Goal: Task Accomplishment & Management: Manage account settings

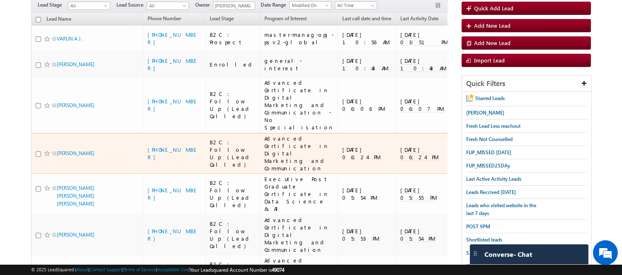
scroll to position [138, 0]
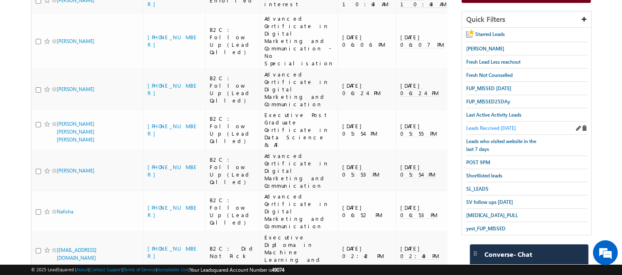
click at [491, 131] on span "Leads Reccived [DATE]" at bounding box center [491, 128] width 50 height 6
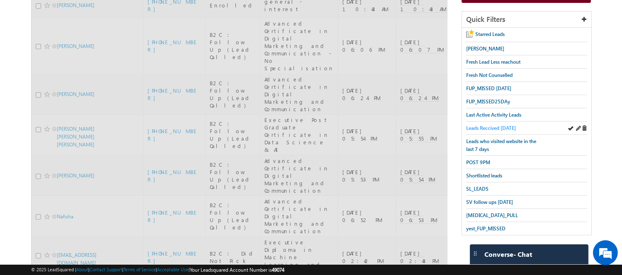
click at [497, 130] on span "Leads Reccived [DATE]" at bounding box center [491, 128] width 50 height 6
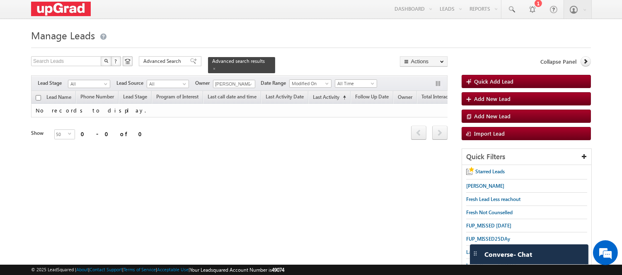
scroll to position [0, 0]
click at [260, 63] on div "Advanced search results" at bounding box center [241, 66] width 67 height 16
click at [249, 82] on span at bounding box center [250, 85] width 7 height 7
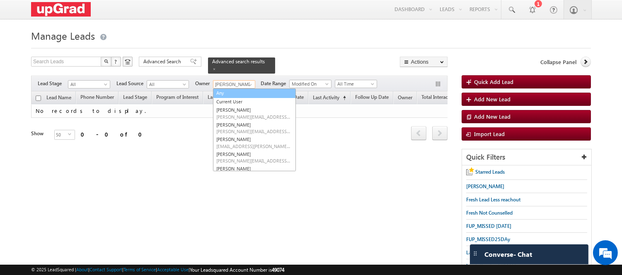
click at [239, 89] on link "Any" at bounding box center [254, 94] width 83 height 10
type input "Any"
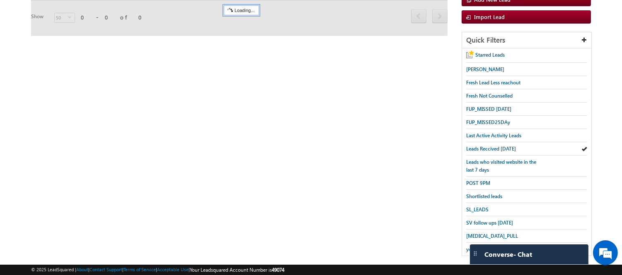
scroll to position [130, 0]
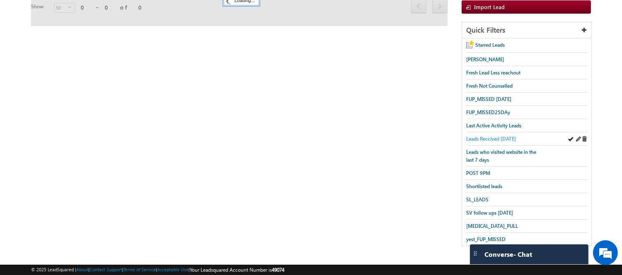
click at [500, 139] on span "Leads Reccived [DATE]" at bounding box center [491, 139] width 50 height 6
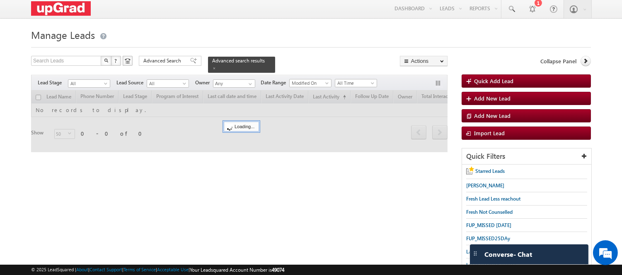
scroll to position [0, 0]
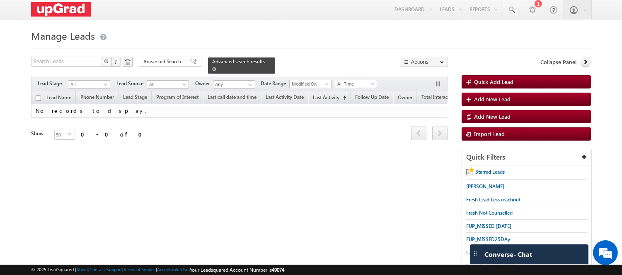
click at [216, 67] on span at bounding box center [214, 69] width 4 height 4
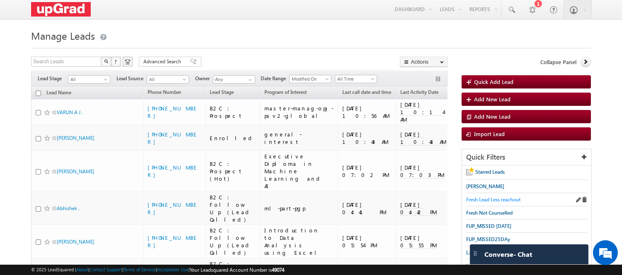
click at [495, 201] on span "Fresh Lead Less reachout" at bounding box center [493, 200] width 54 height 6
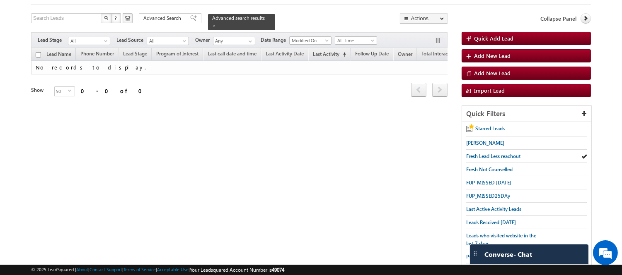
scroll to position [46, 0]
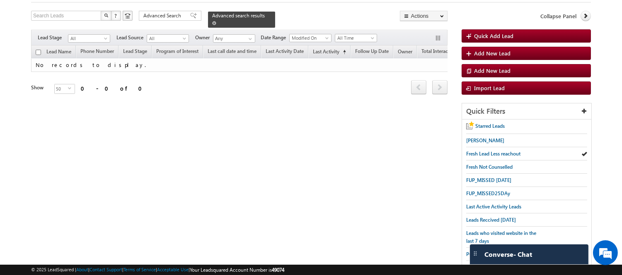
click at [216, 21] on span at bounding box center [214, 23] width 4 height 4
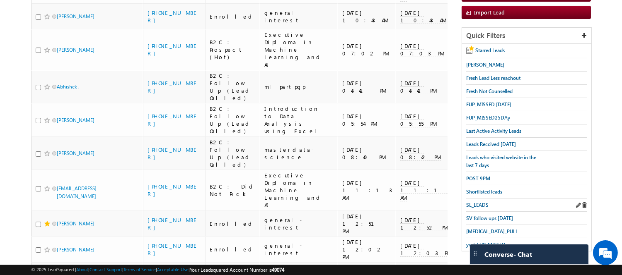
scroll to position [138, 0]
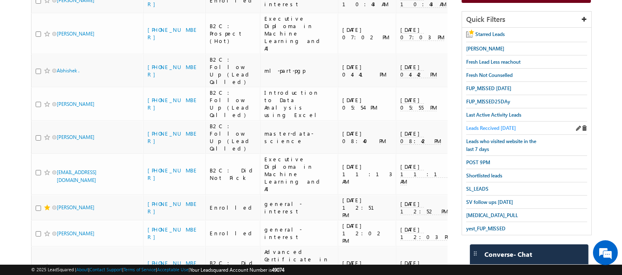
click at [482, 131] on span "Leads Reccived [DATE]" at bounding box center [491, 128] width 50 height 6
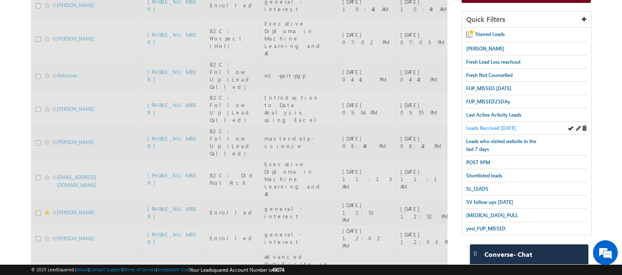
click at [490, 131] on span "Leads Reccived [DATE]" at bounding box center [491, 128] width 50 height 6
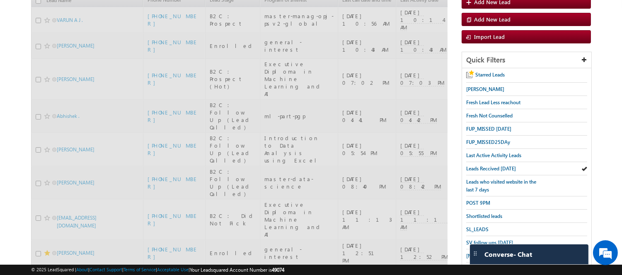
scroll to position [46, 0]
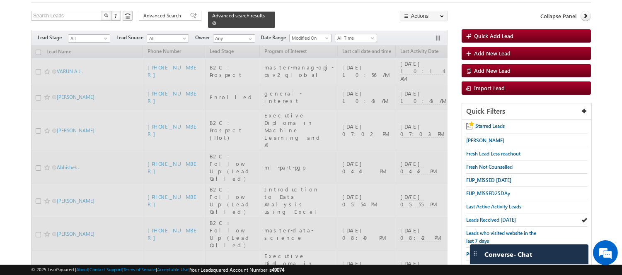
click at [260, 16] on div "Advanced search results" at bounding box center [241, 20] width 67 height 16
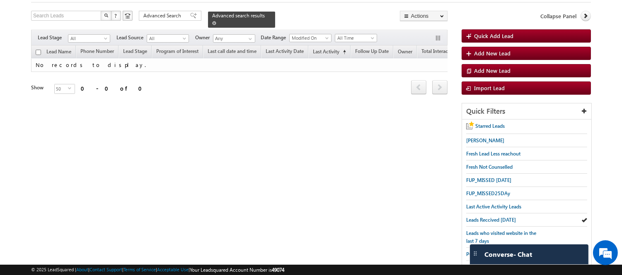
click at [216, 21] on span at bounding box center [214, 23] width 4 height 4
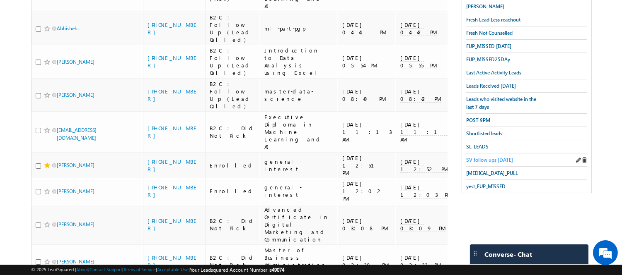
scroll to position [184, 0]
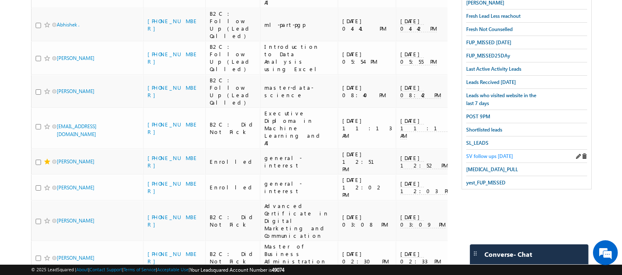
click at [488, 157] on span "SV follow ups [DATE]" at bounding box center [489, 156] width 47 height 6
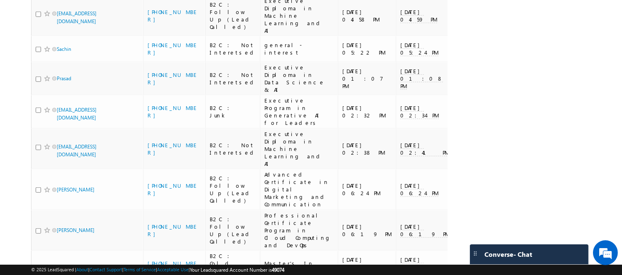
scroll to position [1509, 0]
